Goal: Task Accomplishment & Management: Use online tool/utility

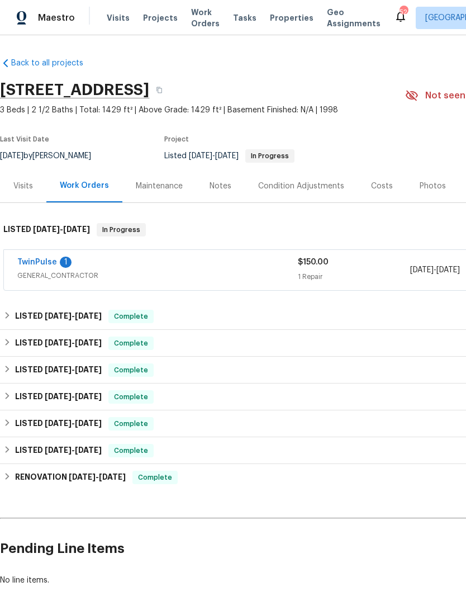
click at [54, 259] on link "TwinPulse" at bounding box center [37, 262] width 40 height 8
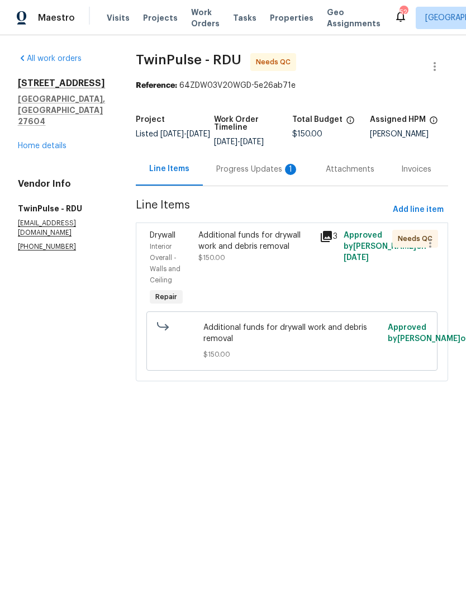
click at [276, 253] on div "Additional funds for drywall work and debris removal $150.00" at bounding box center [255, 247] width 115 height 34
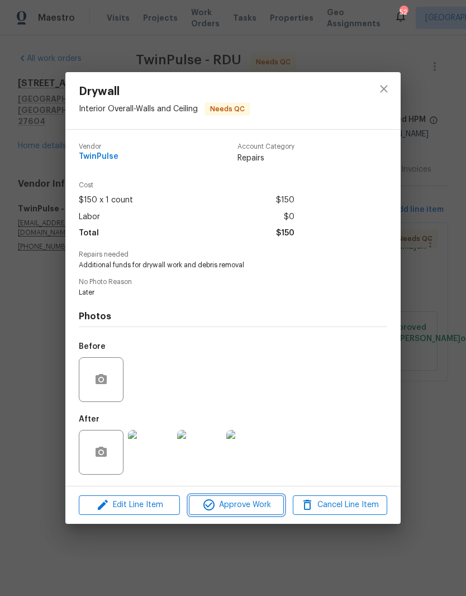
click at [217, 503] on span "Approve Work" at bounding box center [236, 505] width 88 height 14
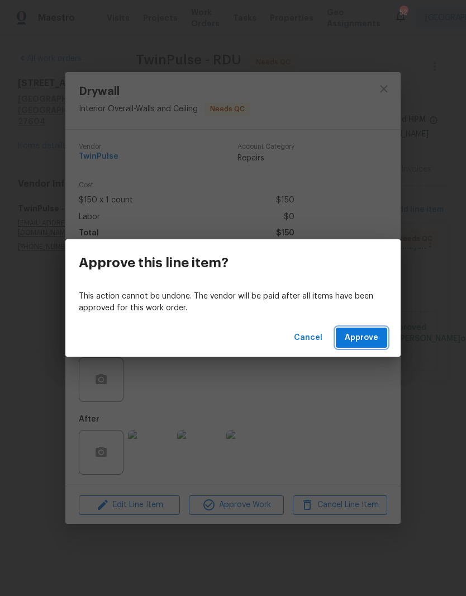
click at [367, 335] on span "Approve" at bounding box center [362, 338] width 34 height 14
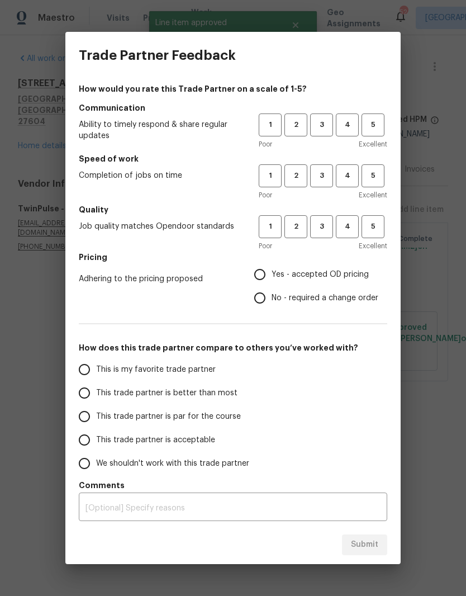
click at [112, 423] on label "This trade partner is par for the course" at bounding box center [161, 416] width 177 height 23
click at [96, 423] on input "This trade partner is par for the course" at bounding box center [84, 416] width 23 height 23
radio input "true"
click at [319, 222] on span "3" at bounding box center [321, 226] width 21 height 13
click at [316, 187] on button "3" at bounding box center [321, 175] width 23 height 23
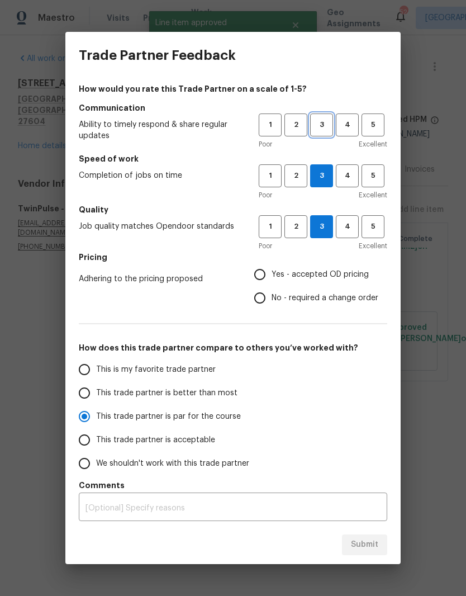
click at [325, 114] on button "3" at bounding box center [321, 124] width 23 height 23
click at [271, 272] on input "Yes - accepted OD pricing" at bounding box center [259, 274] width 23 height 23
click at [370, 549] on span "Submit" at bounding box center [364, 545] width 27 height 14
radio input "false"
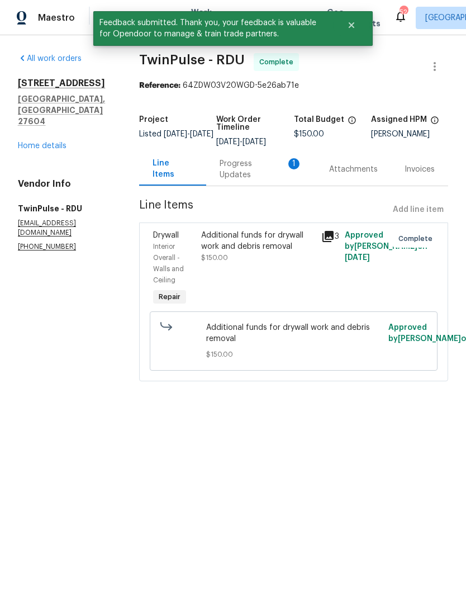
click at [259, 174] on div "Progress Updates 1" at bounding box center [261, 169] width 83 height 22
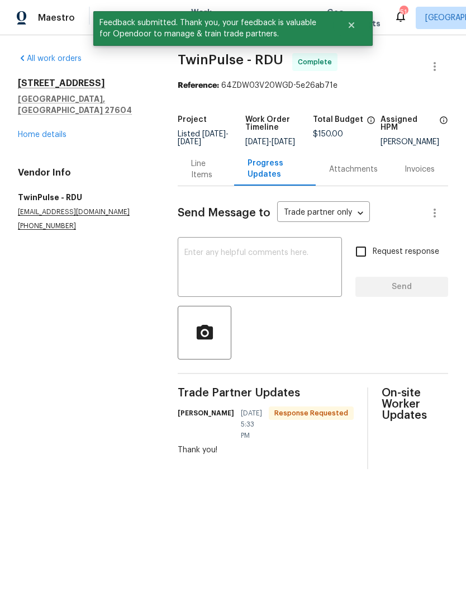
click at [308, 266] on textarea at bounding box center [260, 268] width 151 height 39
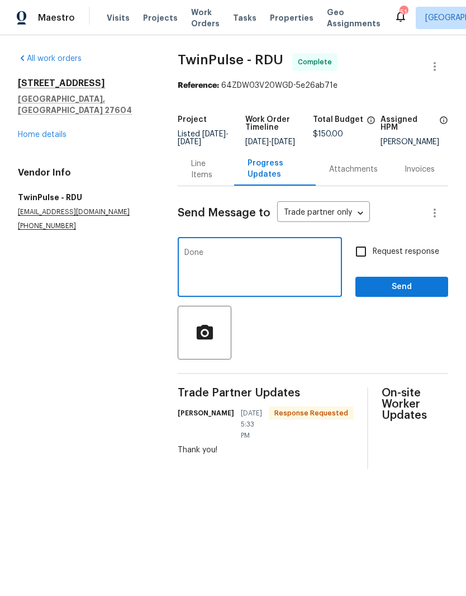
type textarea "Done"
click at [367, 263] on input "Request response" at bounding box center [360, 251] width 23 height 23
checkbox input "true"
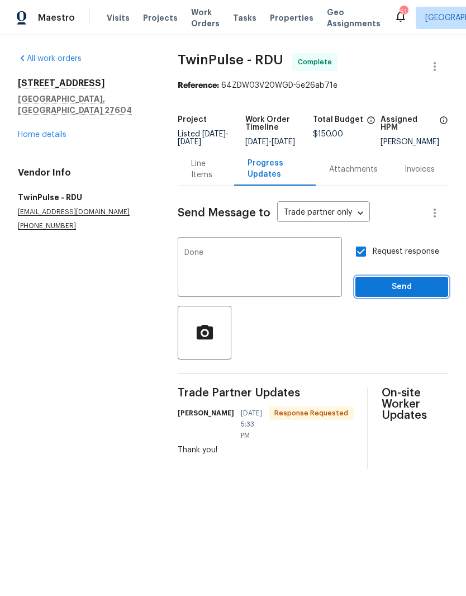
click at [401, 290] on span "Send" at bounding box center [402, 287] width 75 height 14
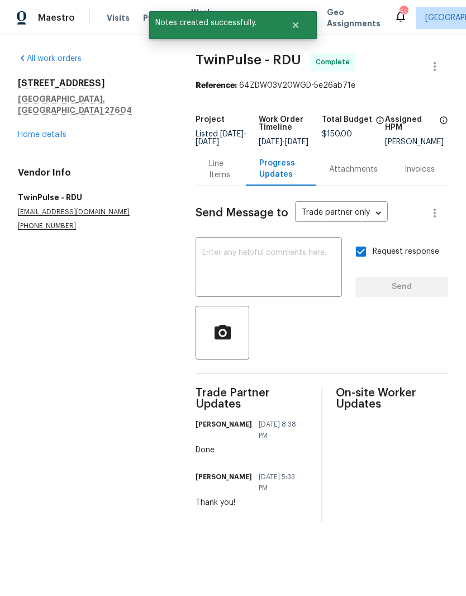
click at [37, 131] on link "Home details" at bounding box center [42, 135] width 49 height 8
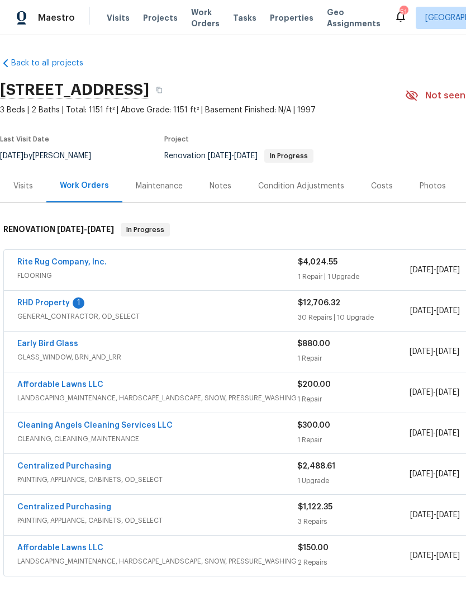
click at [117, 17] on span "Visits" at bounding box center [118, 17] width 23 height 11
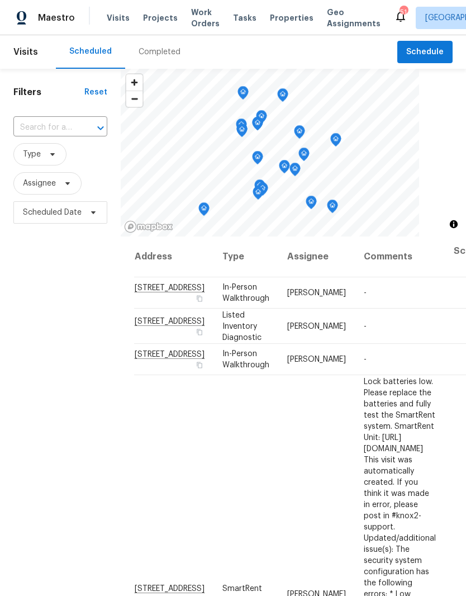
click at [64, 117] on div "​" at bounding box center [60, 128] width 94 height 24
type input "5107 [PERSON_NAME]"
click at [49, 168] on li "[STREET_ADDRESS][PERSON_NAME]" at bounding box center [59, 159] width 93 height 30
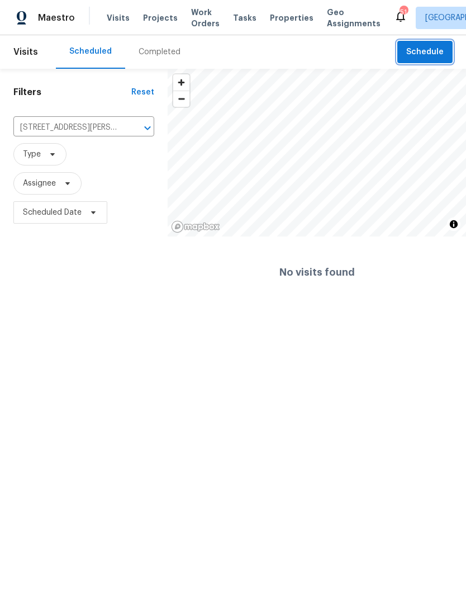
click at [410, 52] on span "Schedule" at bounding box center [424, 52] width 37 height 14
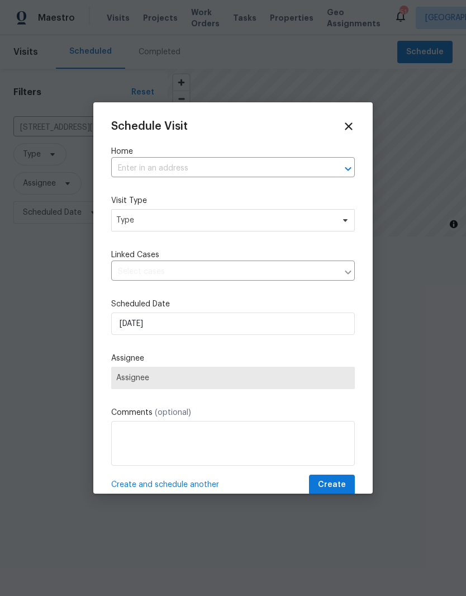
click at [210, 174] on input "text" at bounding box center [217, 168] width 212 height 17
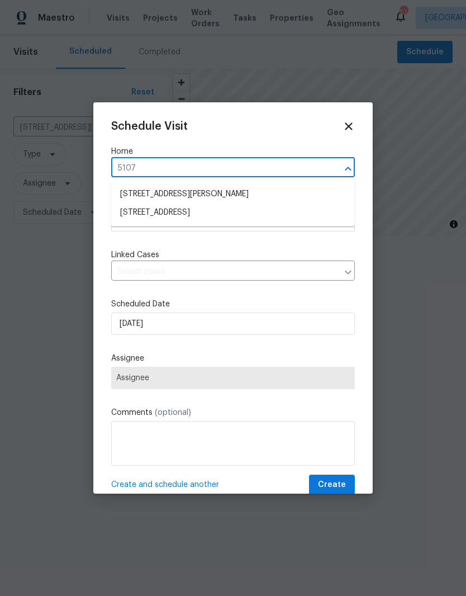
type input "5107"
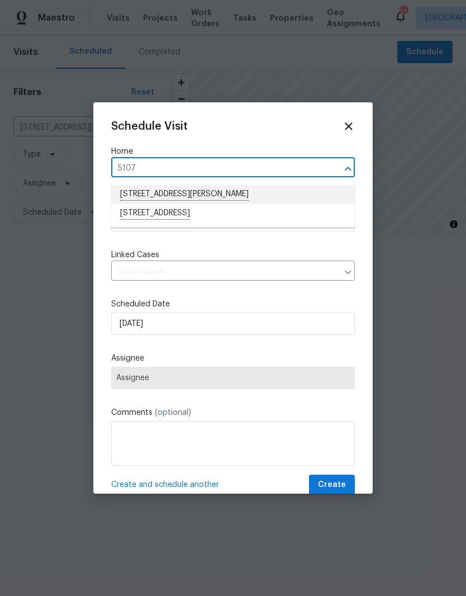
click at [219, 188] on li "[STREET_ADDRESS][PERSON_NAME]" at bounding box center [233, 194] width 244 height 19
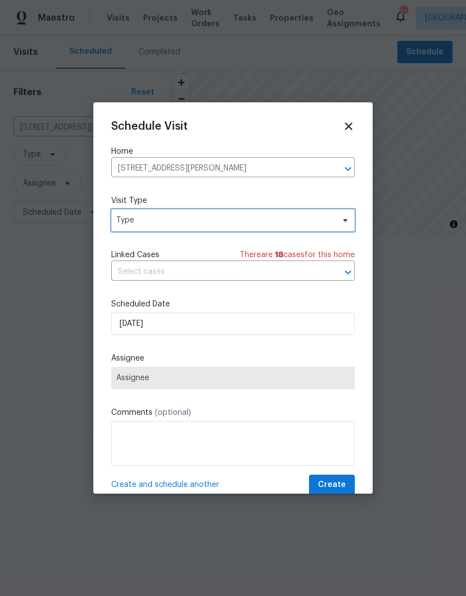
click at [200, 224] on span "Type" at bounding box center [224, 220] width 217 height 11
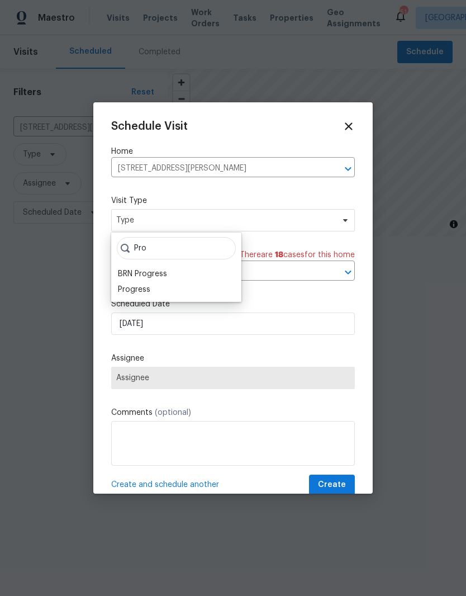
type input "Pro"
click at [148, 291] on div "Progress" at bounding box center [134, 289] width 32 height 11
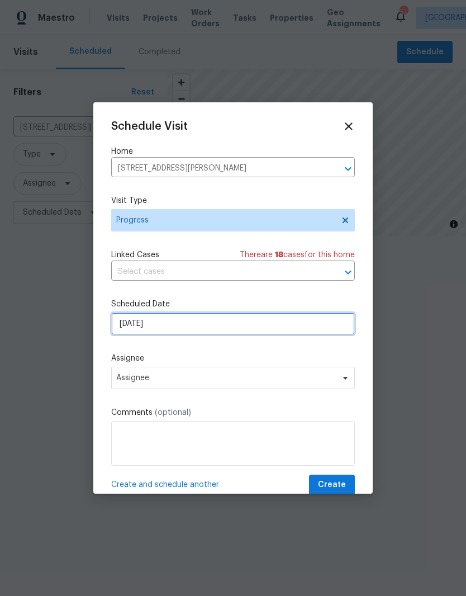
click at [185, 325] on input "[DATE]" at bounding box center [233, 324] width 244 height 22
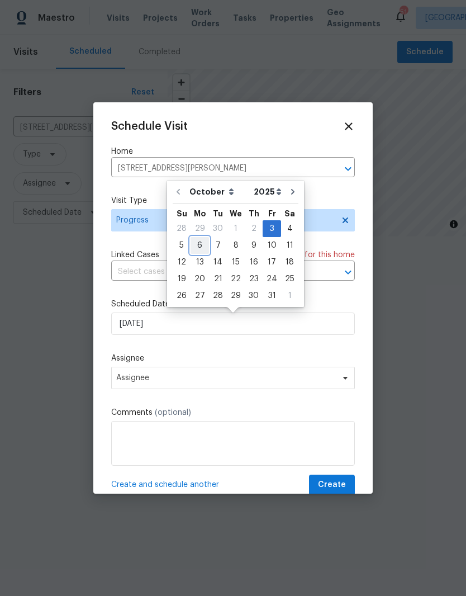
click at [201, 240] on div "6" at bounding box center [200, 246] width 18 height 16
type input "[DATE]"
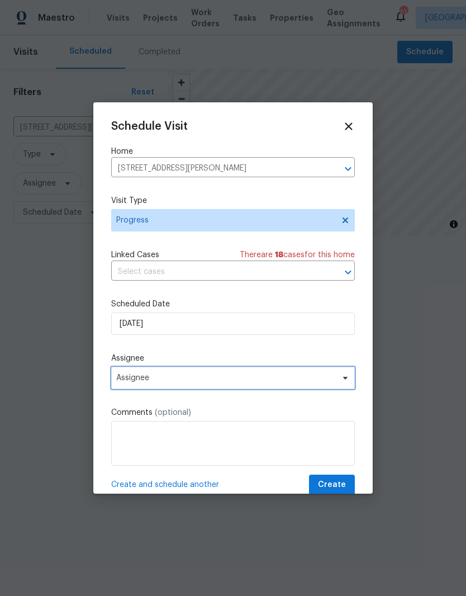
click at [165, 382] on span "Assignee" at bounding box center [225, 377] width 219 height 9
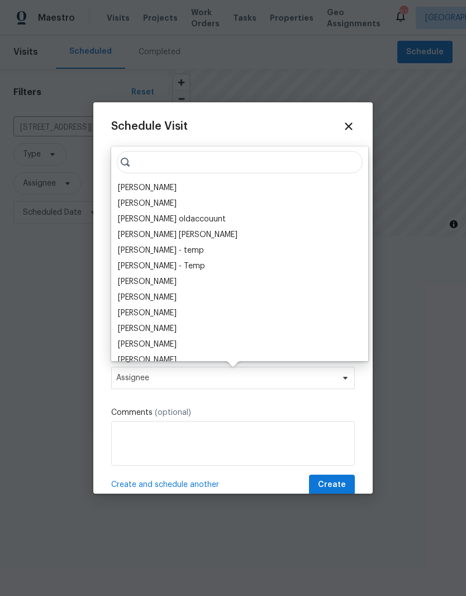
click at [165, 183] on div "[PERSON_NAME]" at bounding box center [147, 187] width 59 height 11
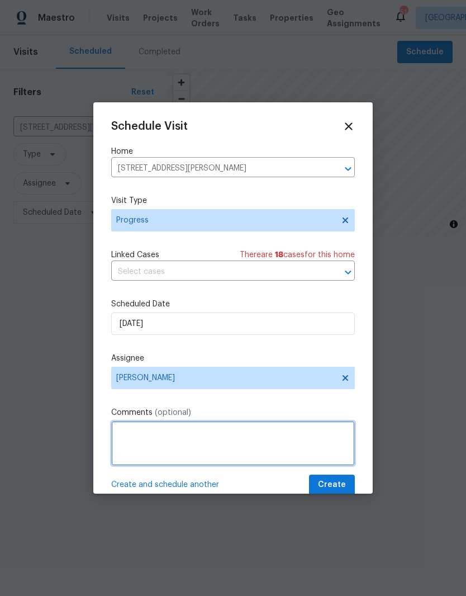
click at [168, 441] on textarea at bounding box center [233, 443] width 244 height 45
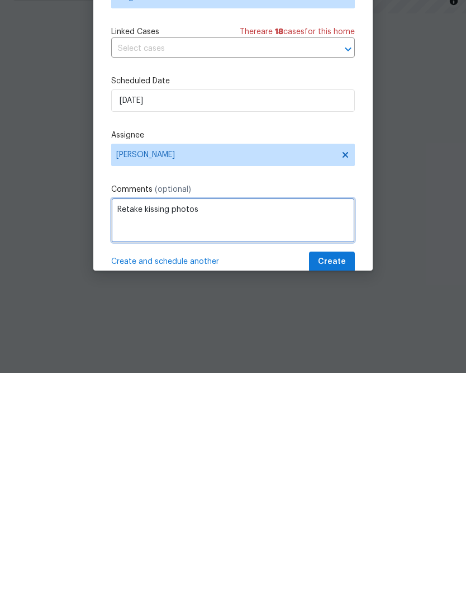
click at [173, 421] on textarea "Retake kissing photos" at bounding box center [233, 443] width 244 height 45
type textarea "Retake listing photos"
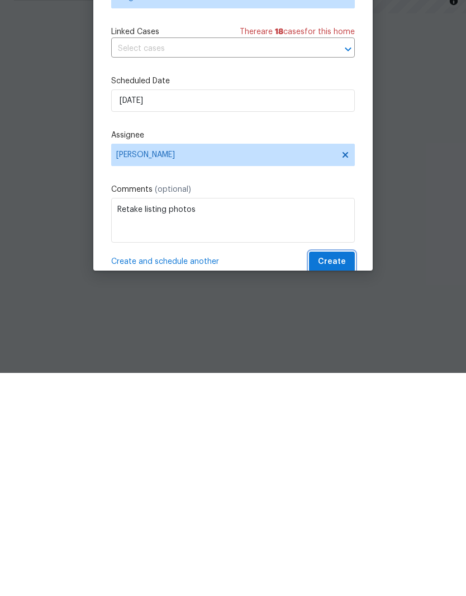
click at [343, 478] on span "Create" at bounding box center [332, 485] width 28 height 14
